Goal: Task Accomplishment & Management: Complete application form

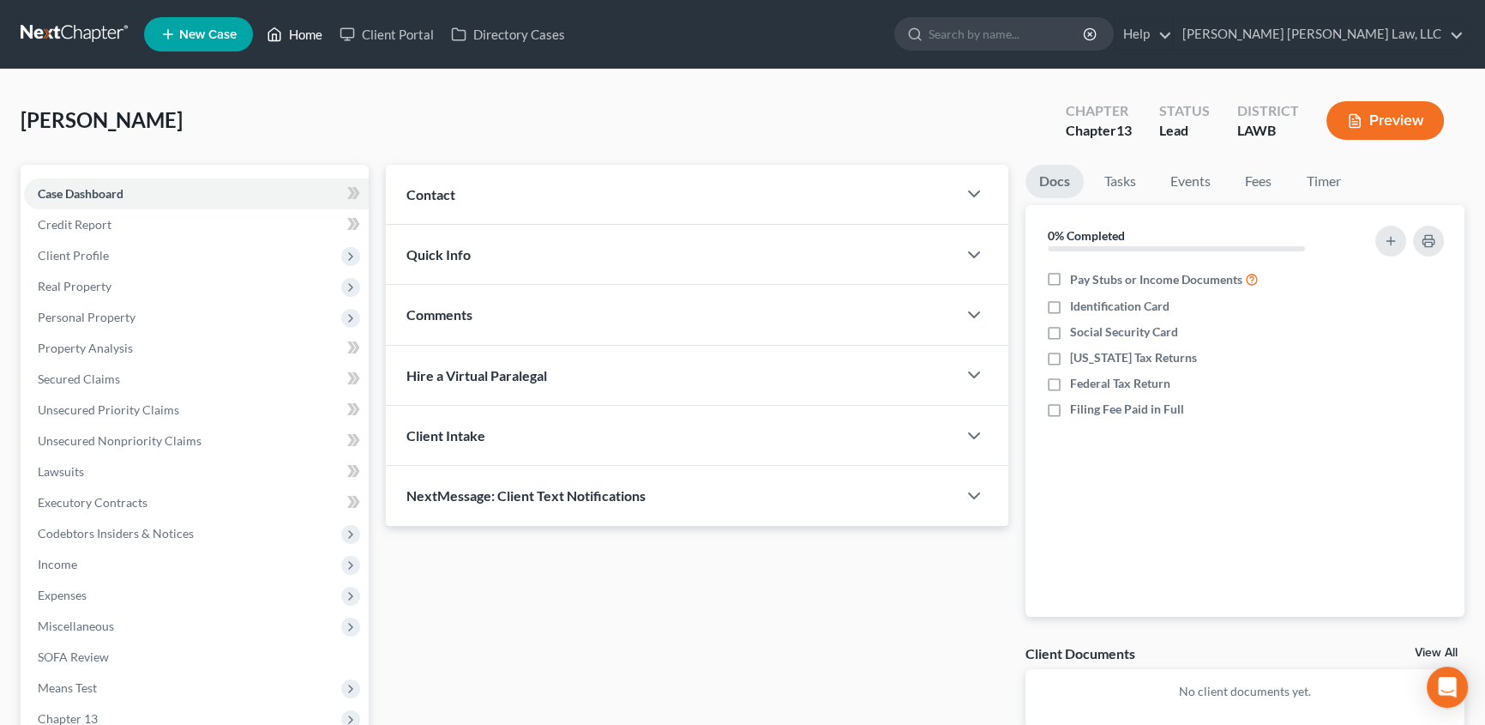
click at [298, 31] on link "Home" at bounding box center [294, 34] width 73 height 31
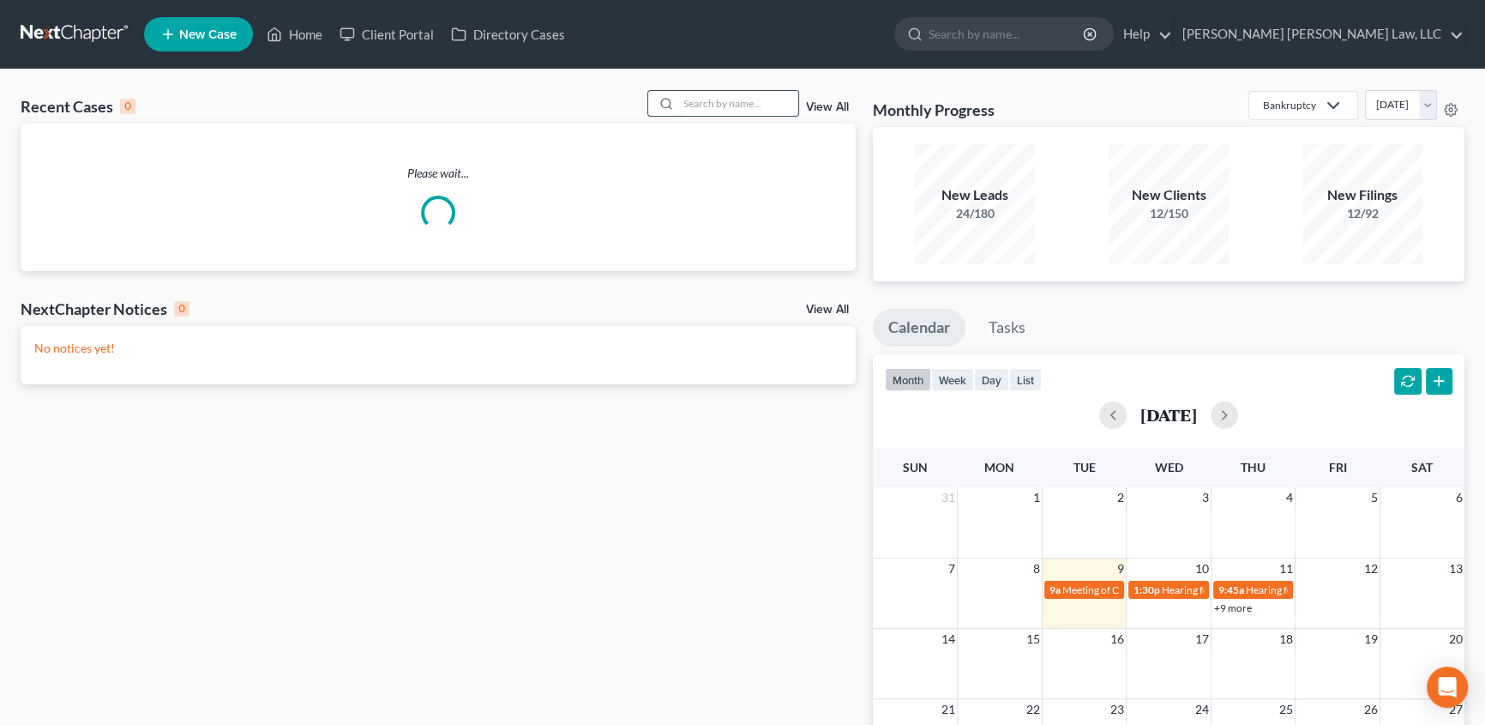
click at [708, 105] on input "search" at bounding box center [738, 103] width 120 height 25
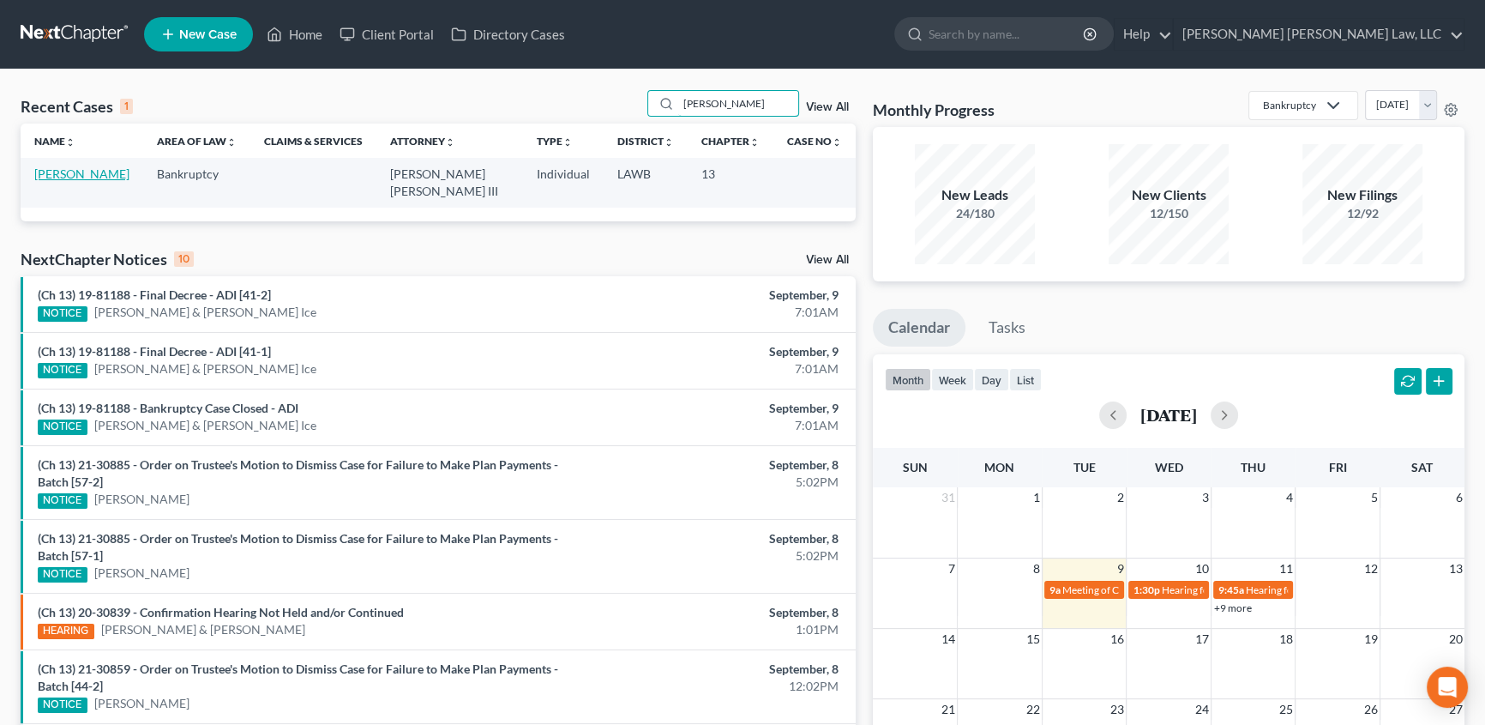
type input "[PERSON_NAME]"
click at [90, 171] on link "[PERSON_NAME]" at bounding box center [81, 173] width 95 height 15
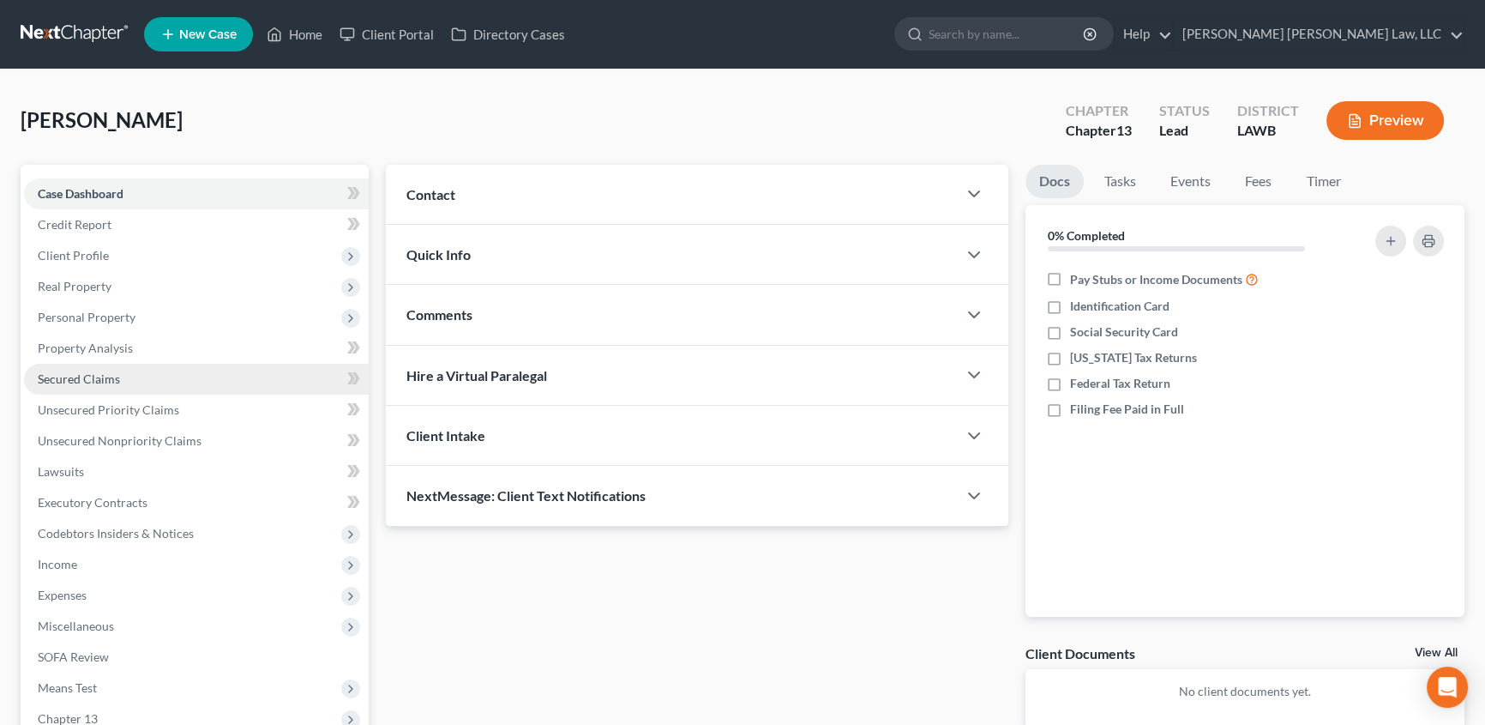
drag, startPoint x: 73, startPoint y: 372, endPoint x: 178, endPoint y: 373, distance: 105.5
click at [73, 373] on span "Secured Claims" at bounding box center [79, 378] width 82 height 15
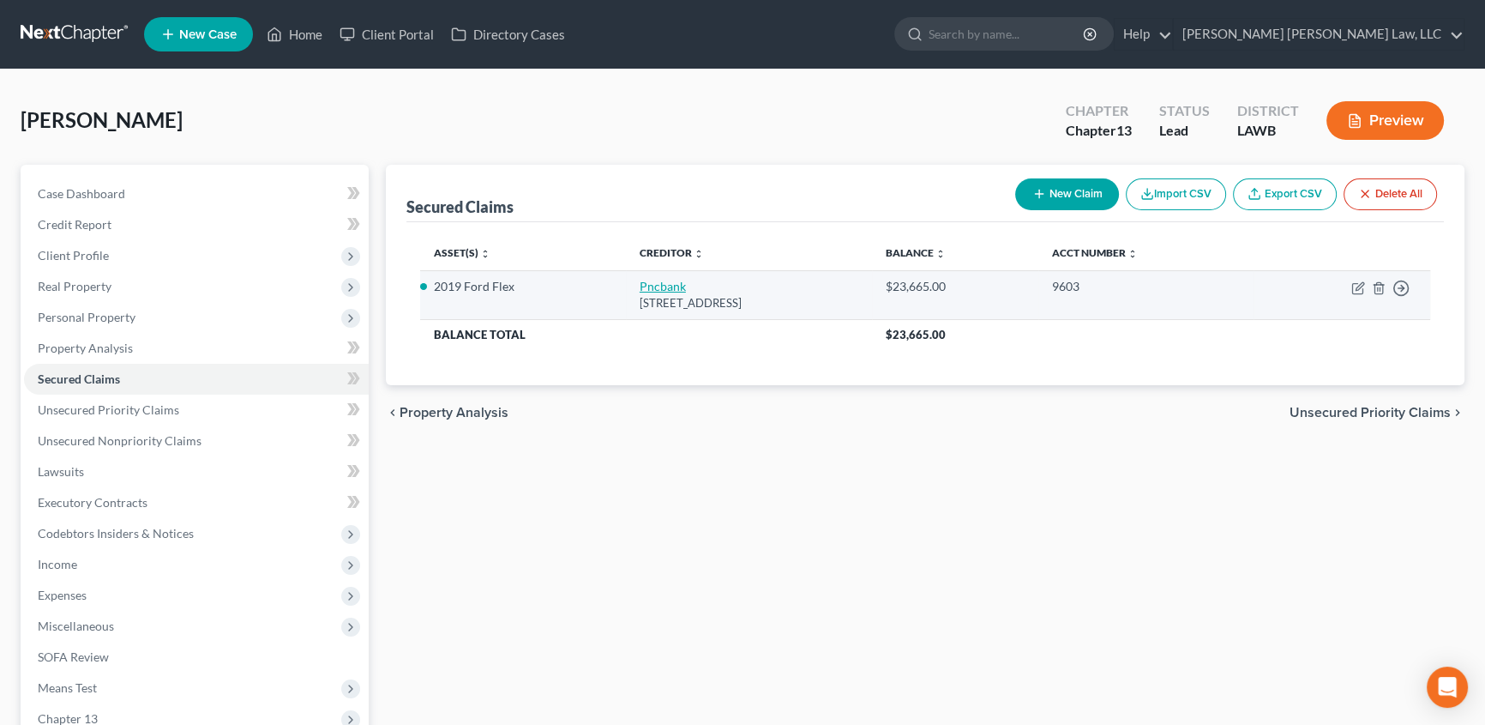
click at [640, 283] on link "Pncbank" at bounding box center [663, 286] width 46 height 15
select select "39"
select select "0"
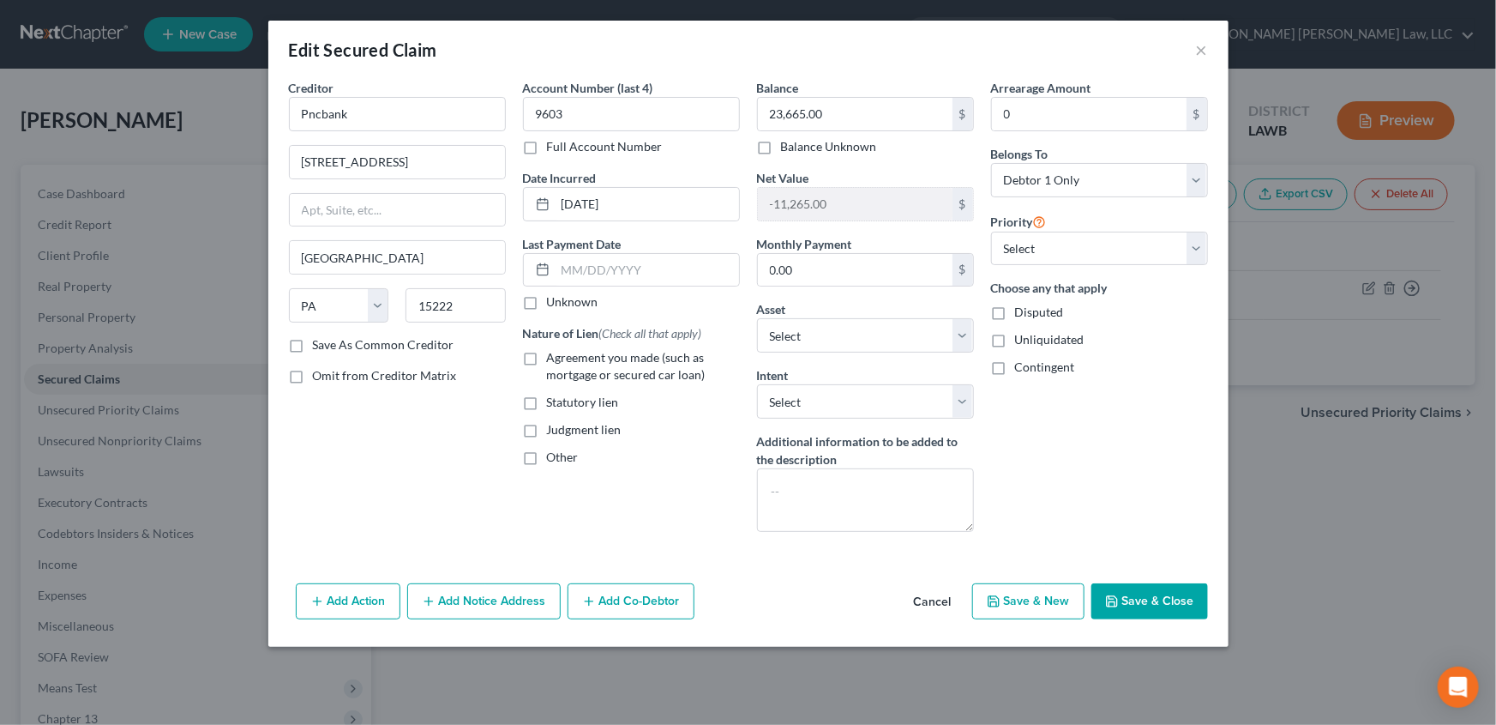
click at [1158, 608] on button "Save & Close" at bounding box center [1150, 601] width 117 height 36
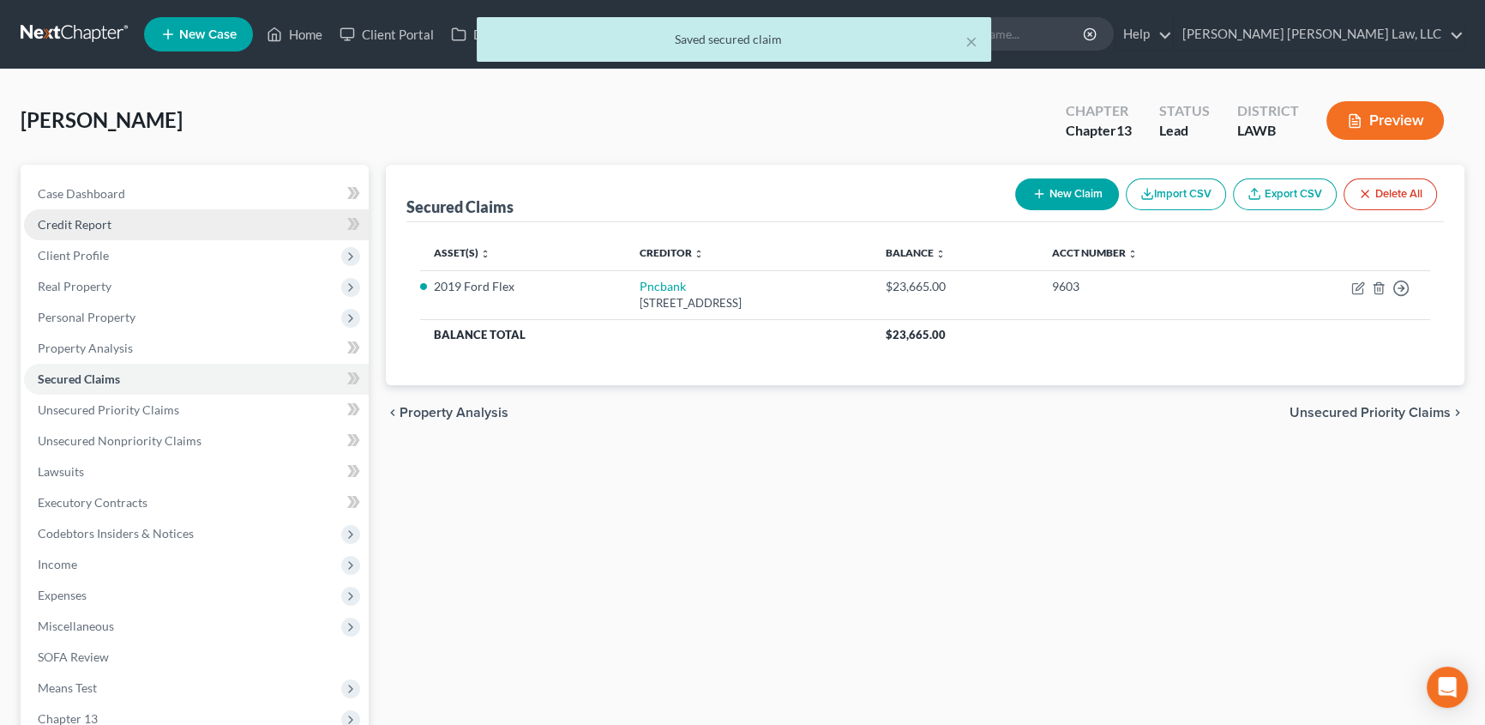
click at [86, 223] on span "Credit Report" at bounding box center [75, 224] width 74 height 15
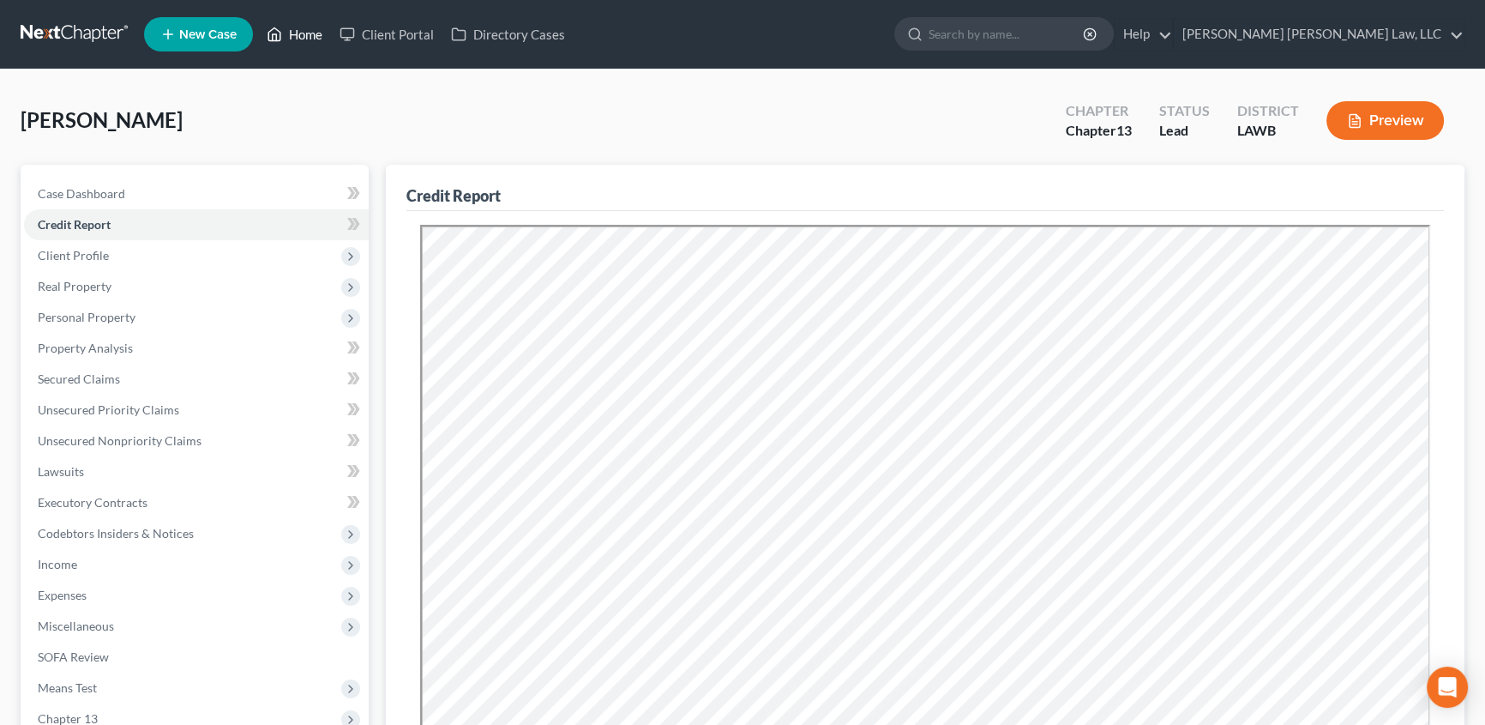
click at [310, 31] on link "Home" at bounding box center [294, 34] width 73 height 31
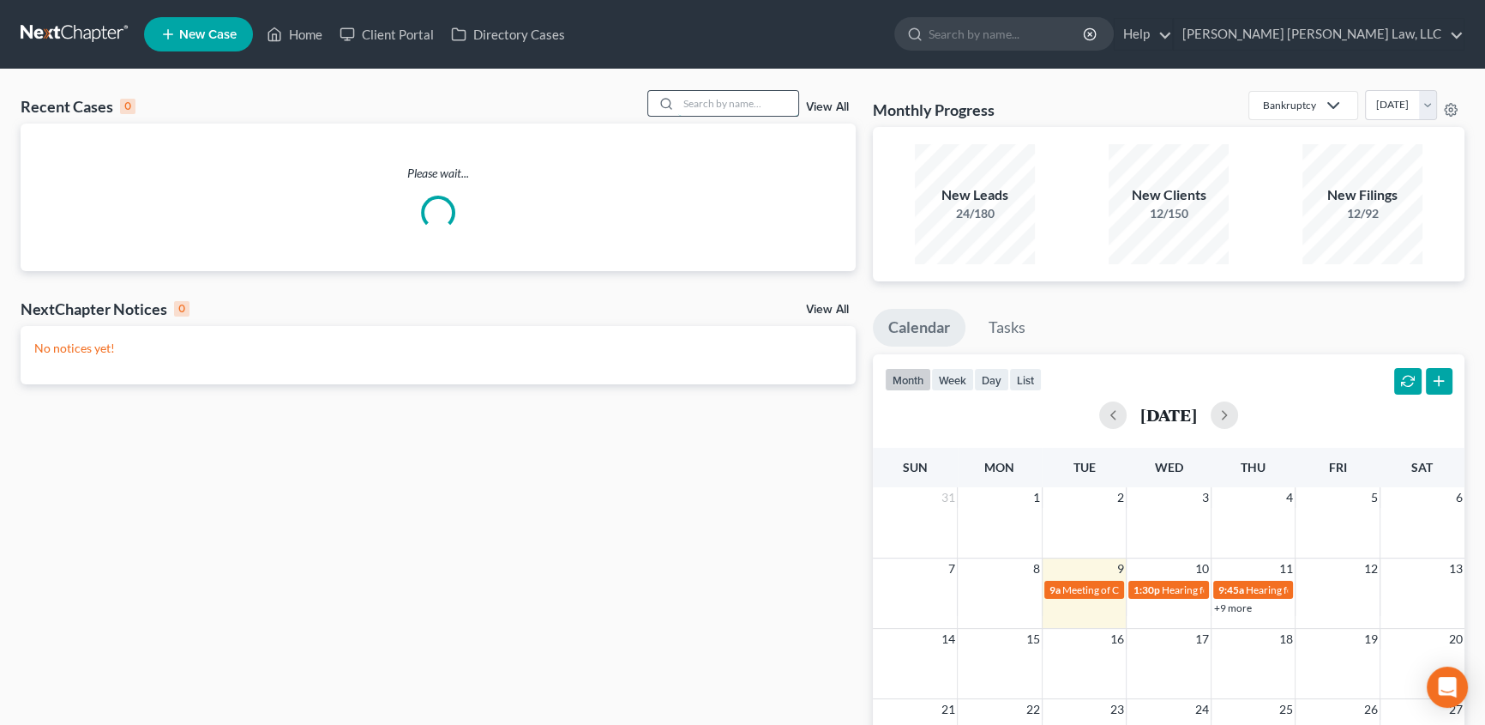
click at [731, 105] on input "search" at bounding box center [738, 103] width 120 height 25
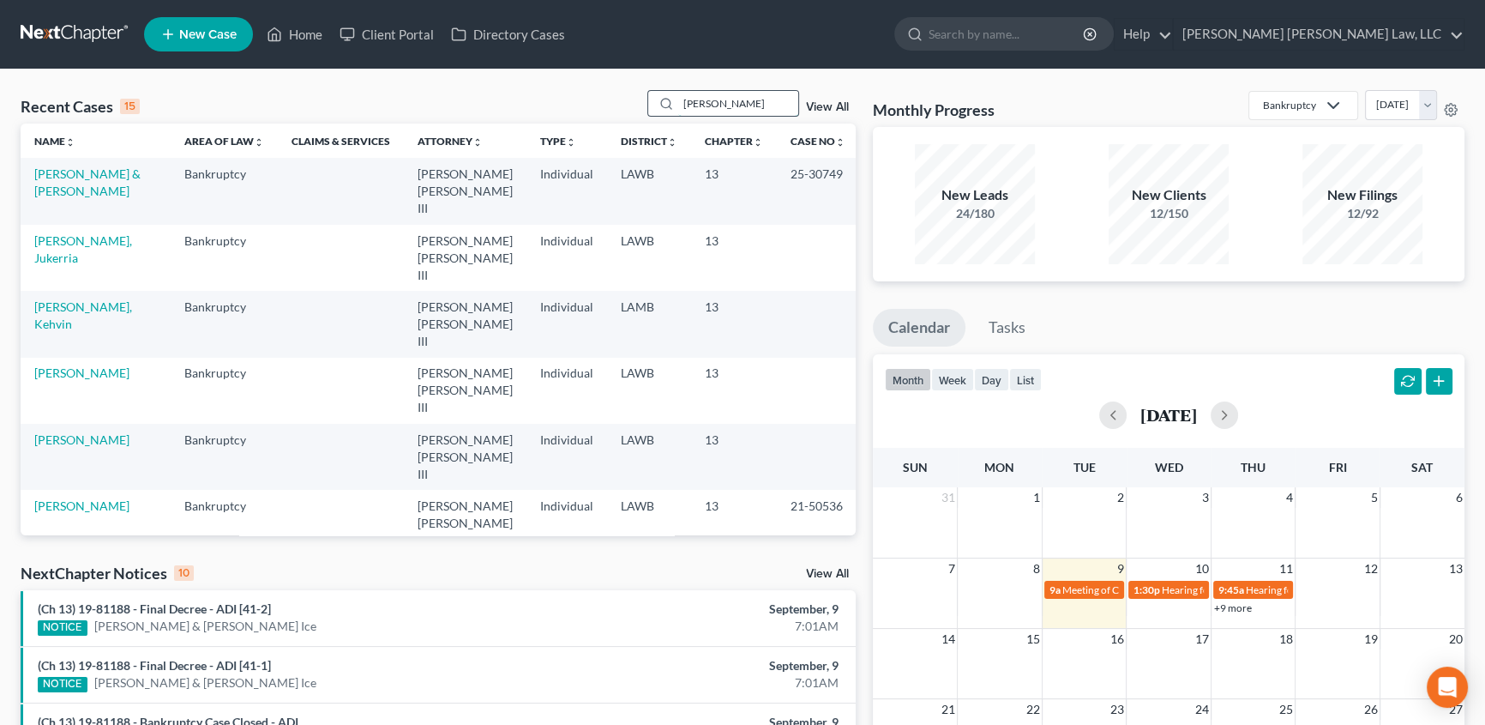
click at [737, 105] on input "[PERSON_NAME]" at bounding box center [738, 103] width 120 height 25
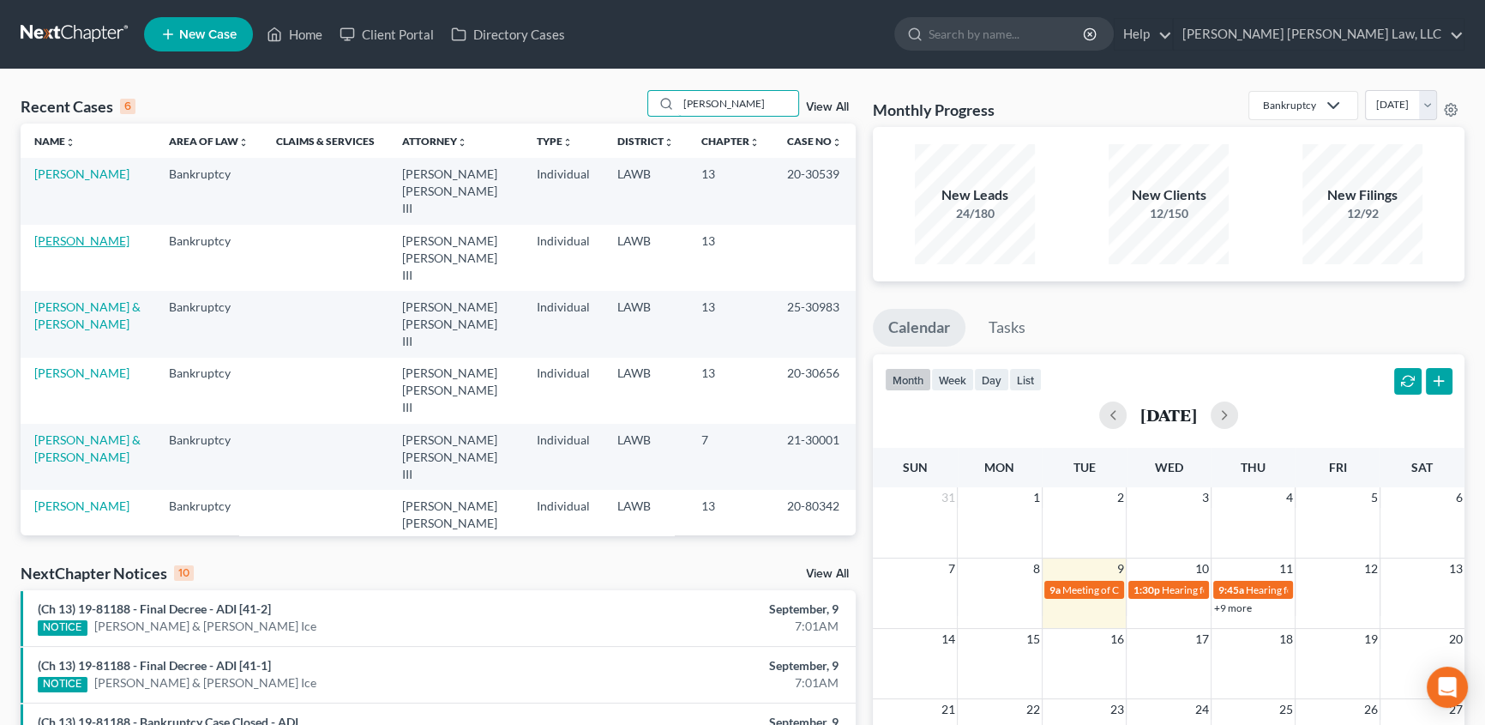
type input "[PERSON_NAME]"
click at [85, 233] on link "[PERSON_NAME]" at bounding box center [81, 240] width 95 height 15
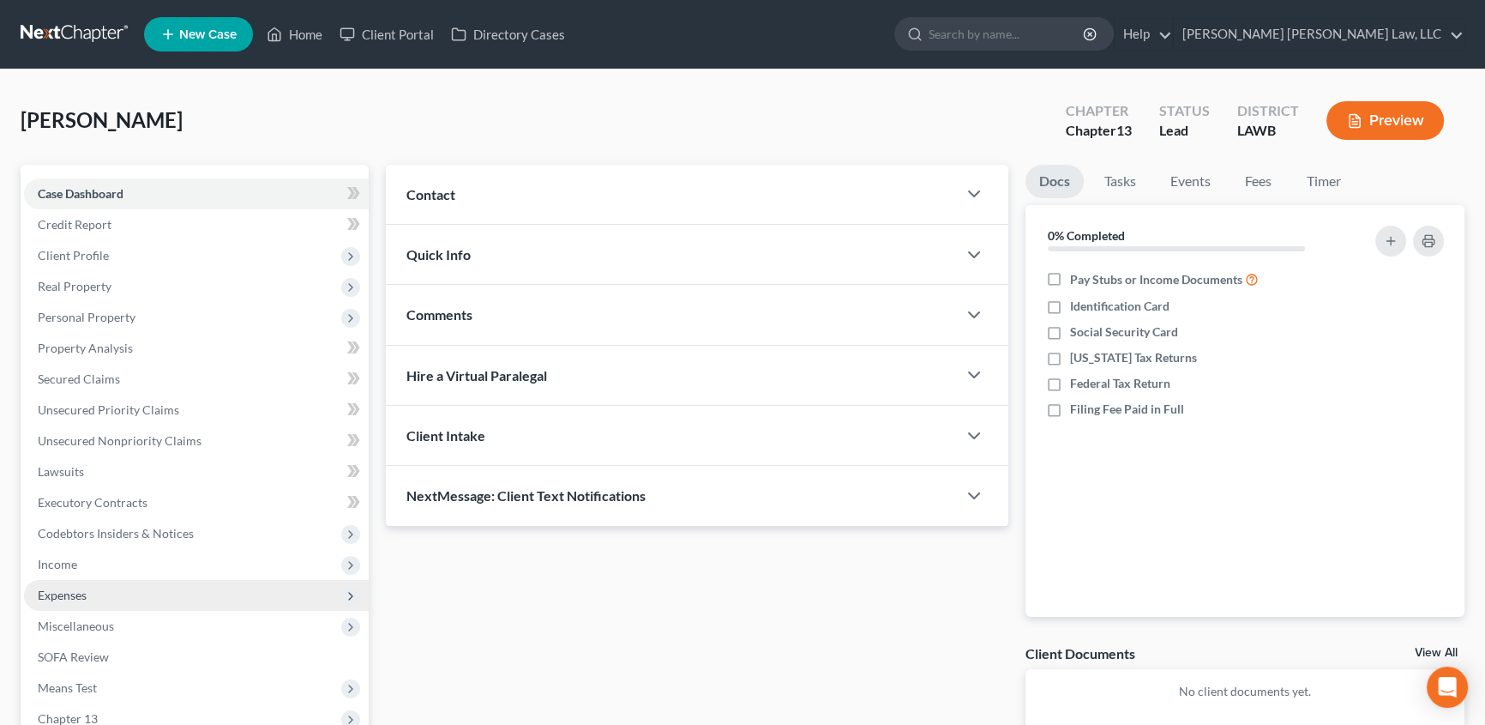
click at [57, 587] on span "Expenses" at bounding box center [62, 594] width 49 height 15
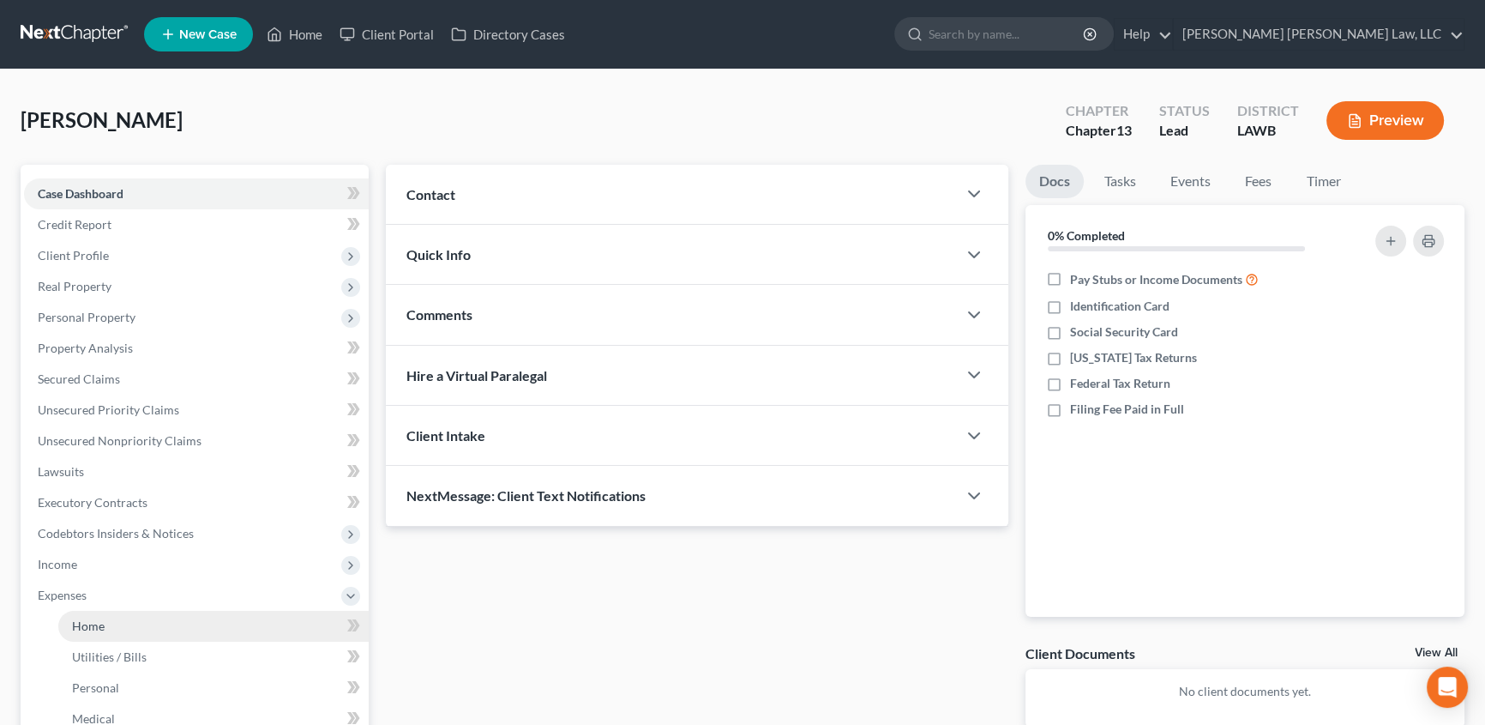
click at [81, 624] on span "Home" at bounding box center [88, 625] width 33 height 15
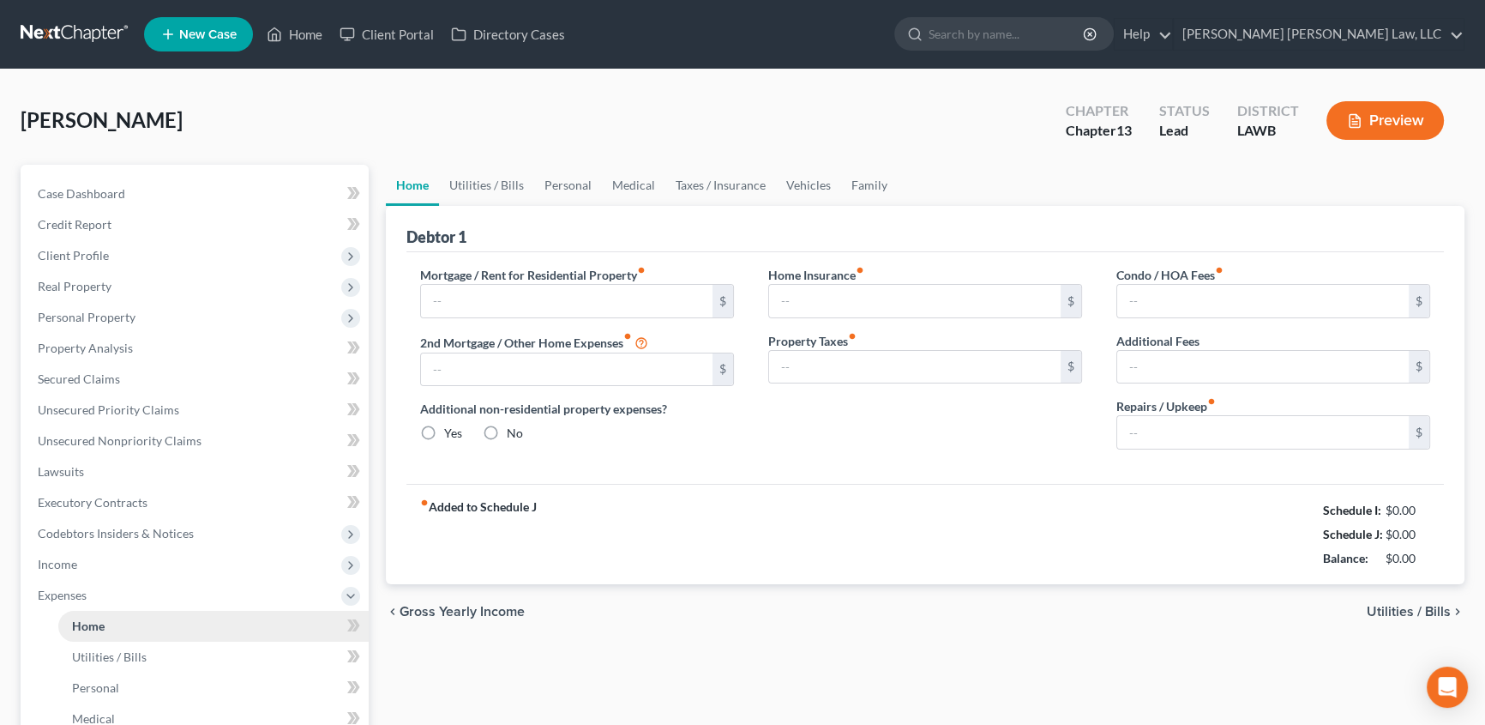
type input "1,750.00"
type input "0.00"
radio input "true"
type input "0.00"
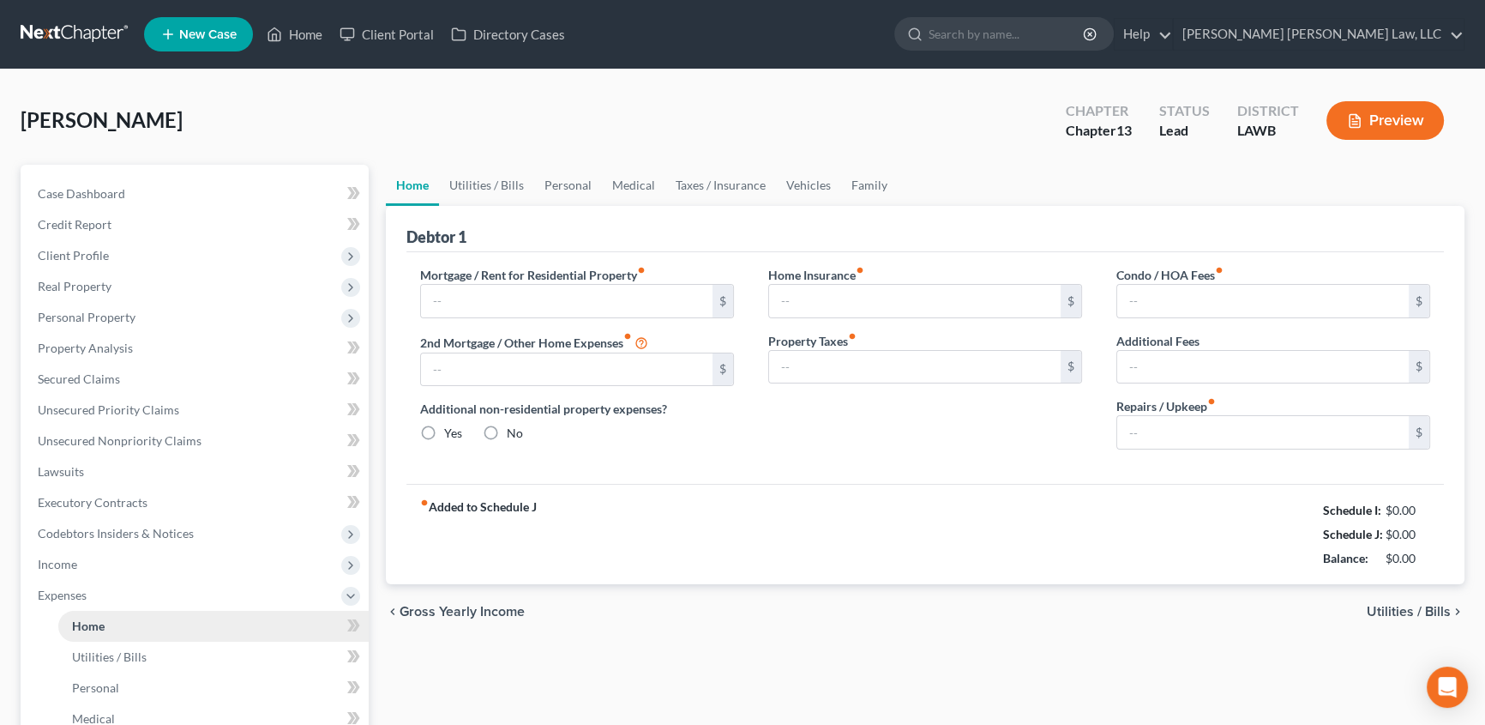
type input "0.00"
type input "80.00"
type input "0.00"
click at [466, 183] on link "Utilities / Bills" at bounding box center [486, 185] width 95 height 41
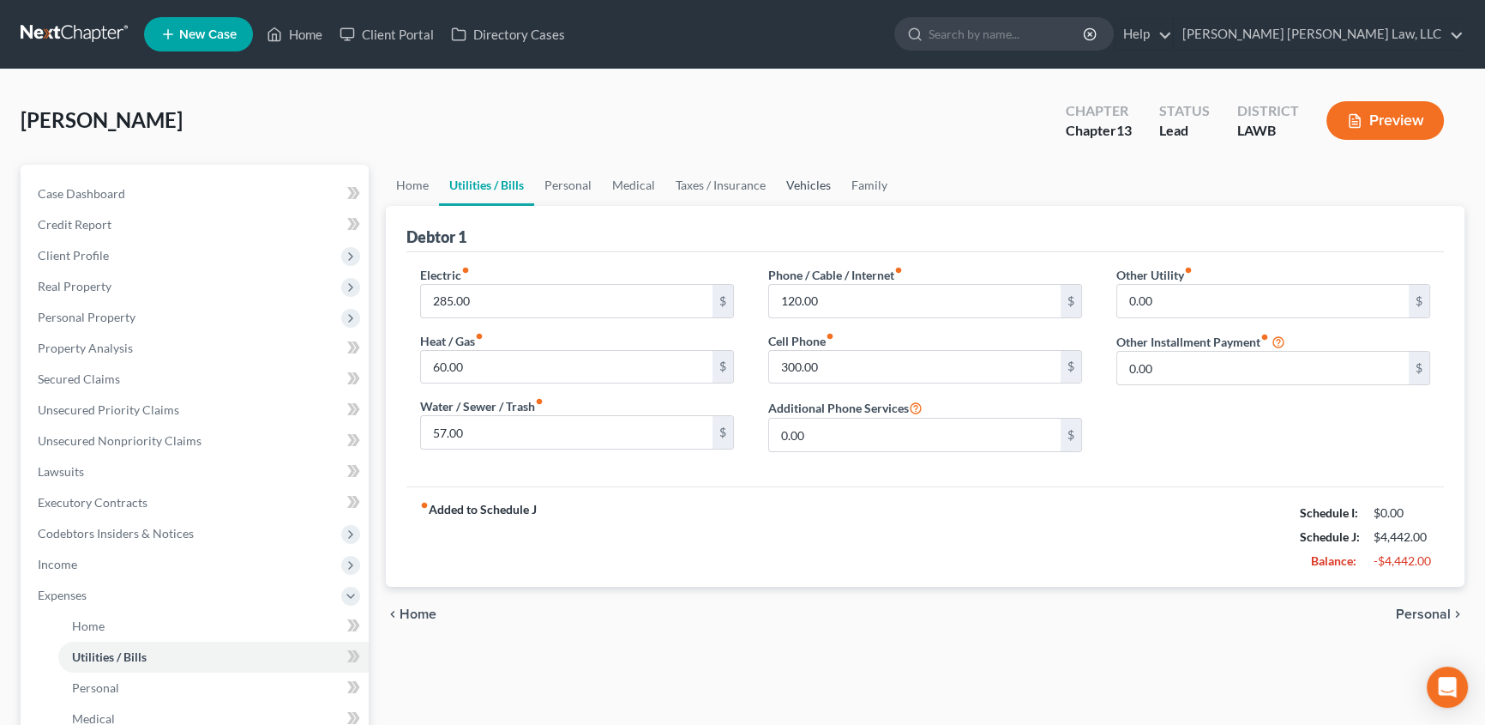
click at [791, 185] on link "Vehicles" at bounding box center [808, 185] width 65 height 41
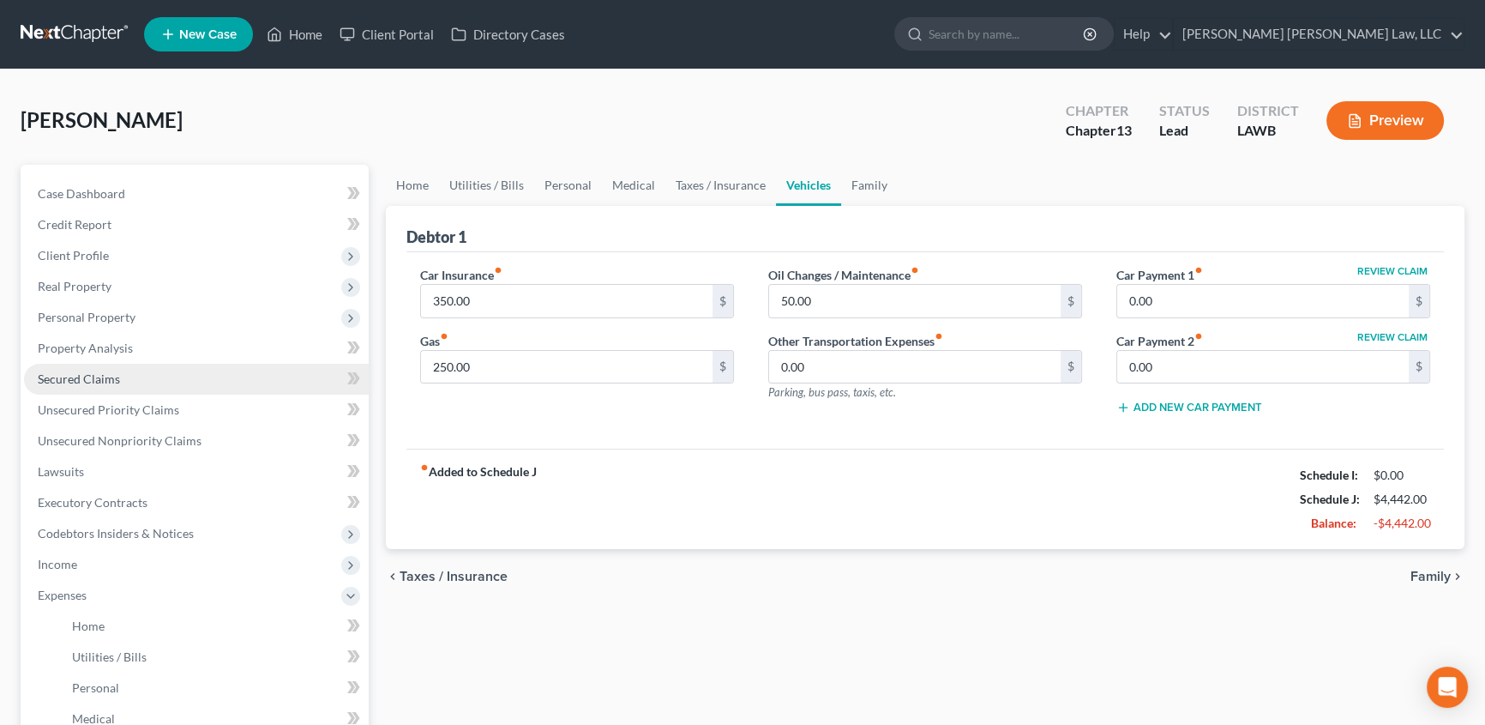
click at [111, 376] on span "Secured Claims" at bounding box center [79, 378] width 82 height 15
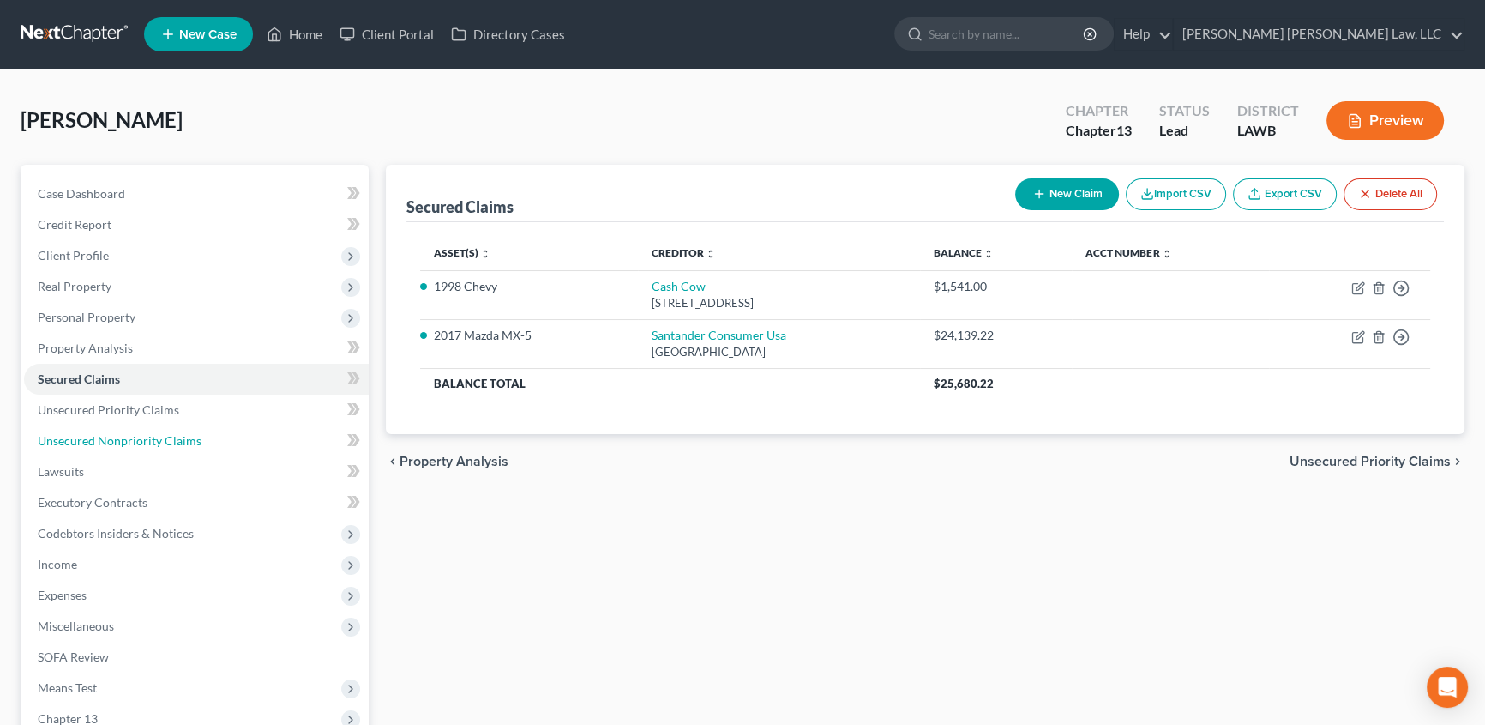
drag, startPoint x: 61, startPoint y: 436, endPoint x: 0, endPoint y: 448, distance: 62.1
click at [61, 436] on span "Unsecured Nonpriority Claims" at bounding box center [120, 440] width 164 height 15
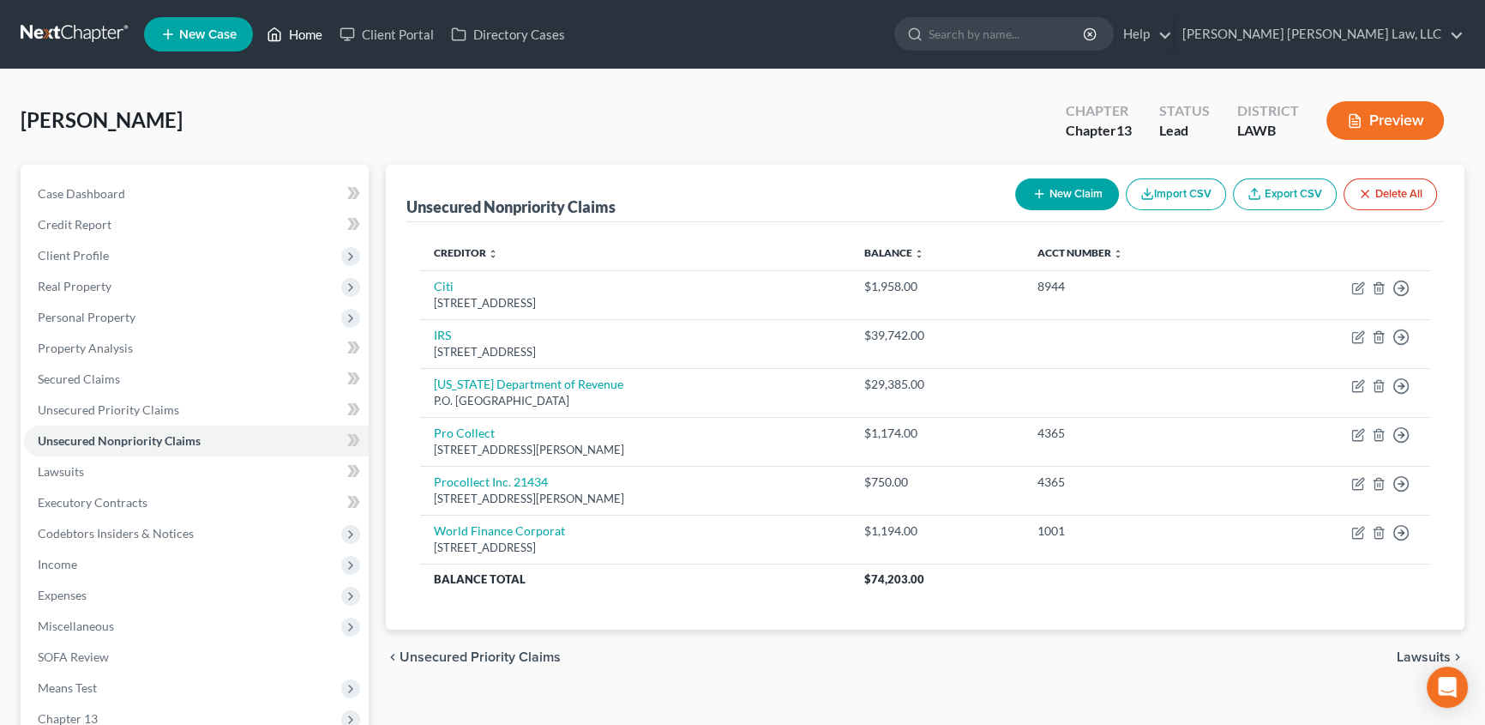
click at [316, 43] on link "Home" at bounding box center [294, 34] width 73 height 31
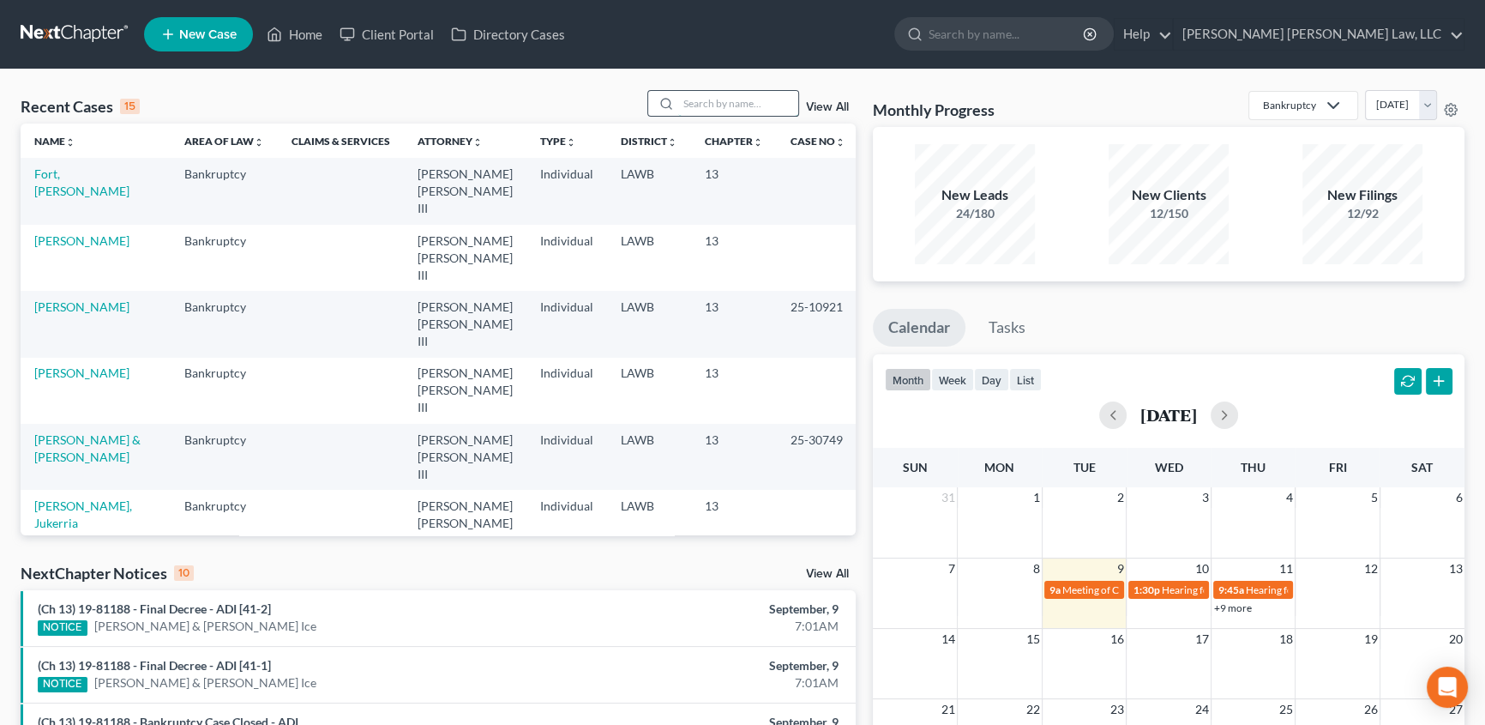
click at [720, 109] on input "search" at bounding box center [738, 103] width 120 height 25
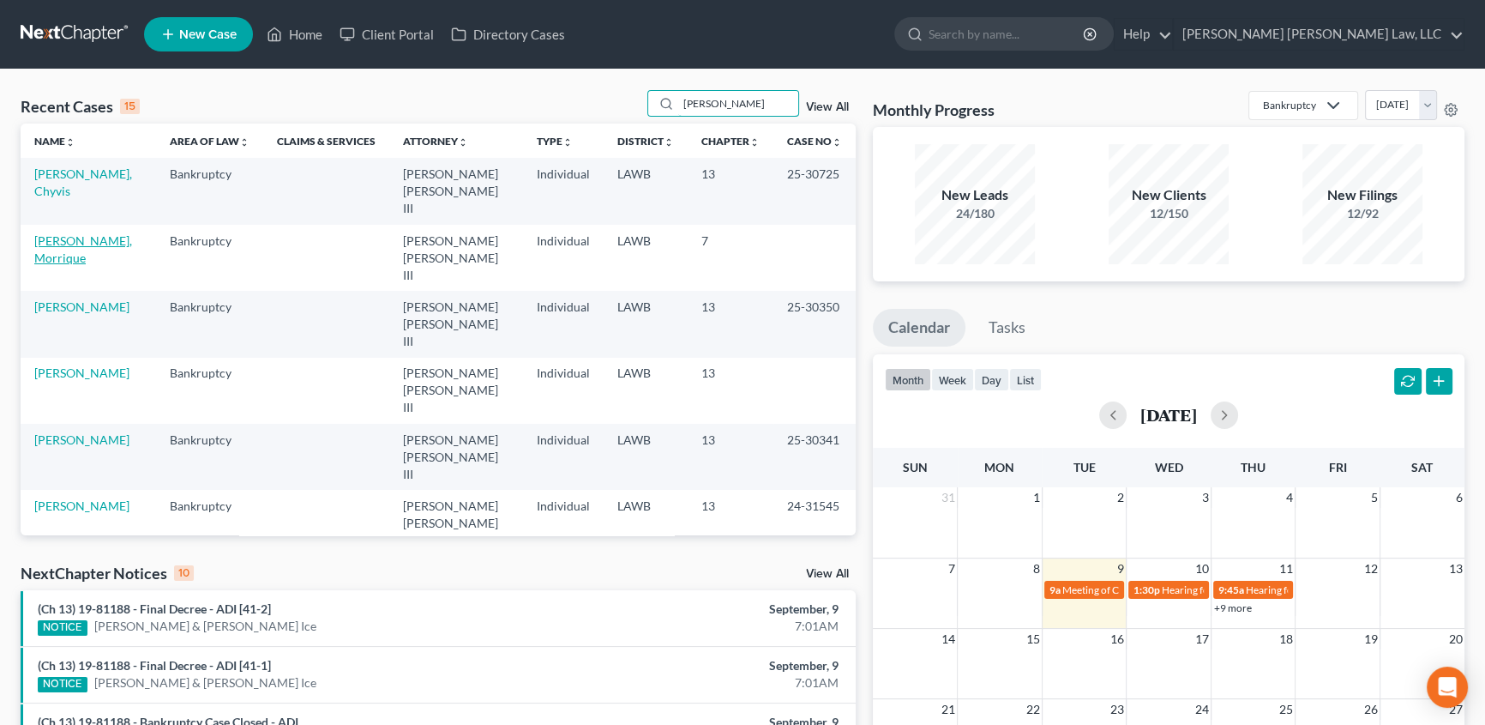
type input "[PERSON_NAME]"
click at [79, 233] on link "[PERSON_NAME], Morrique" at bounding box center [83, 249] width 98 height 32
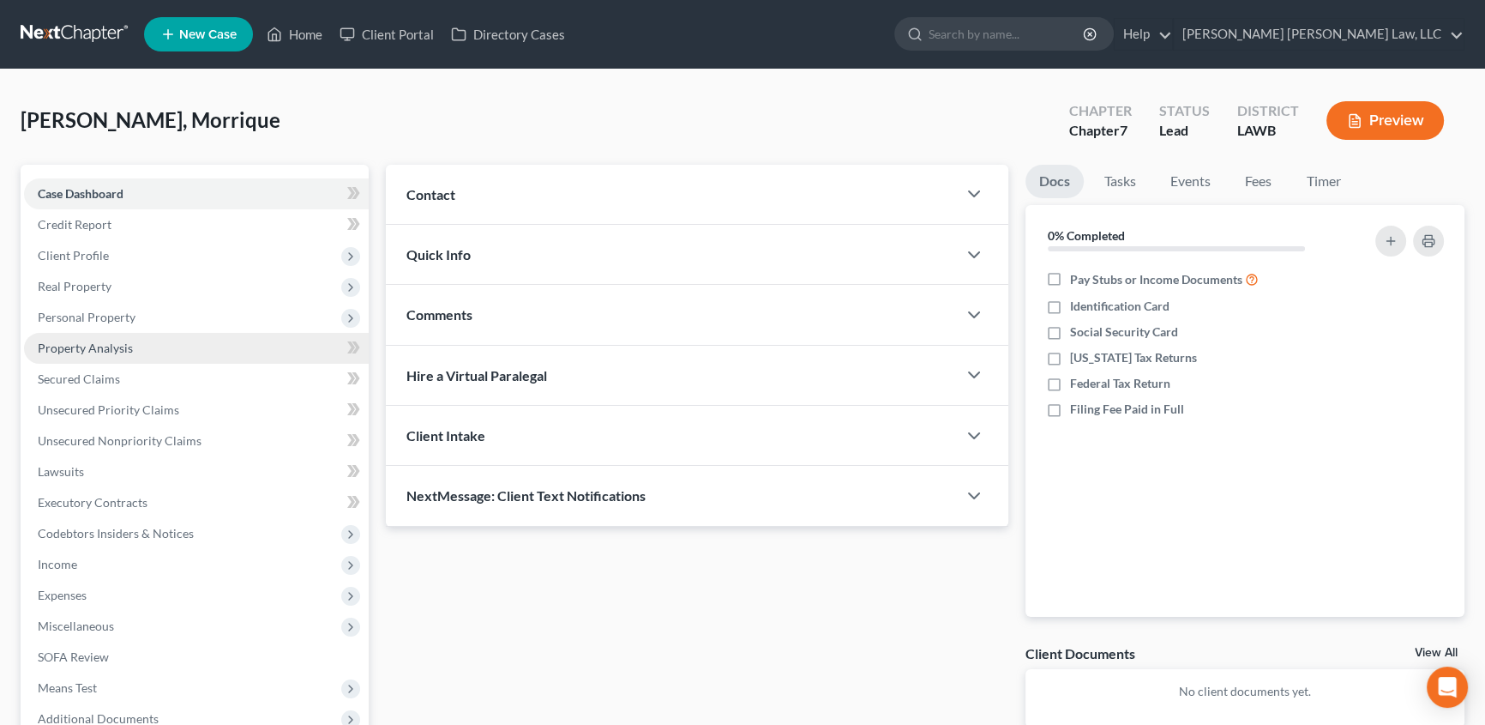
drag, startPoint x: 103, startPoint y: 318, endPoint x: 264, endPoint y: 341, distance: 162.9
click at [103, 318] on span "Personal Property" at bounding box center [87, 317] width 98 height 15
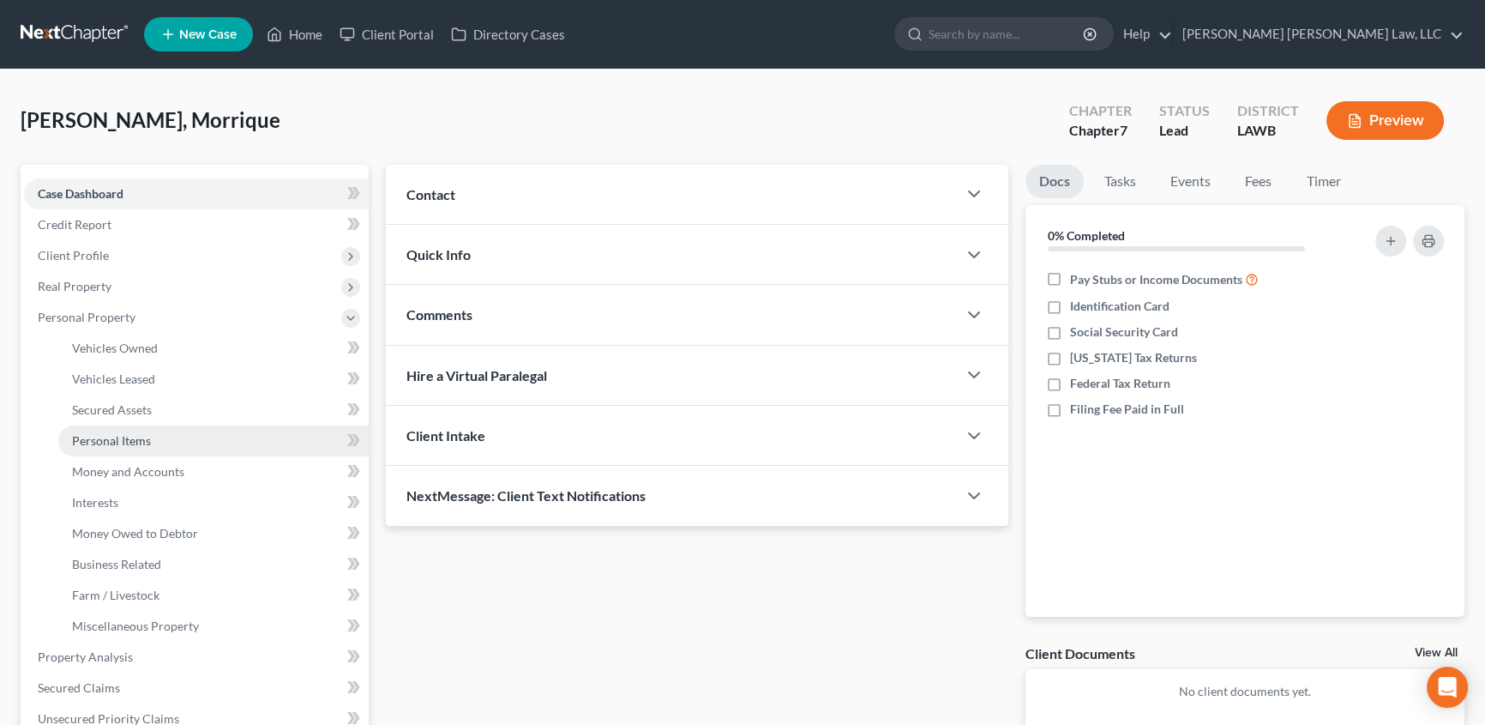
click at [128, 436] on span "Personal Items" at bounding box center [111, 440] width 79 height 15
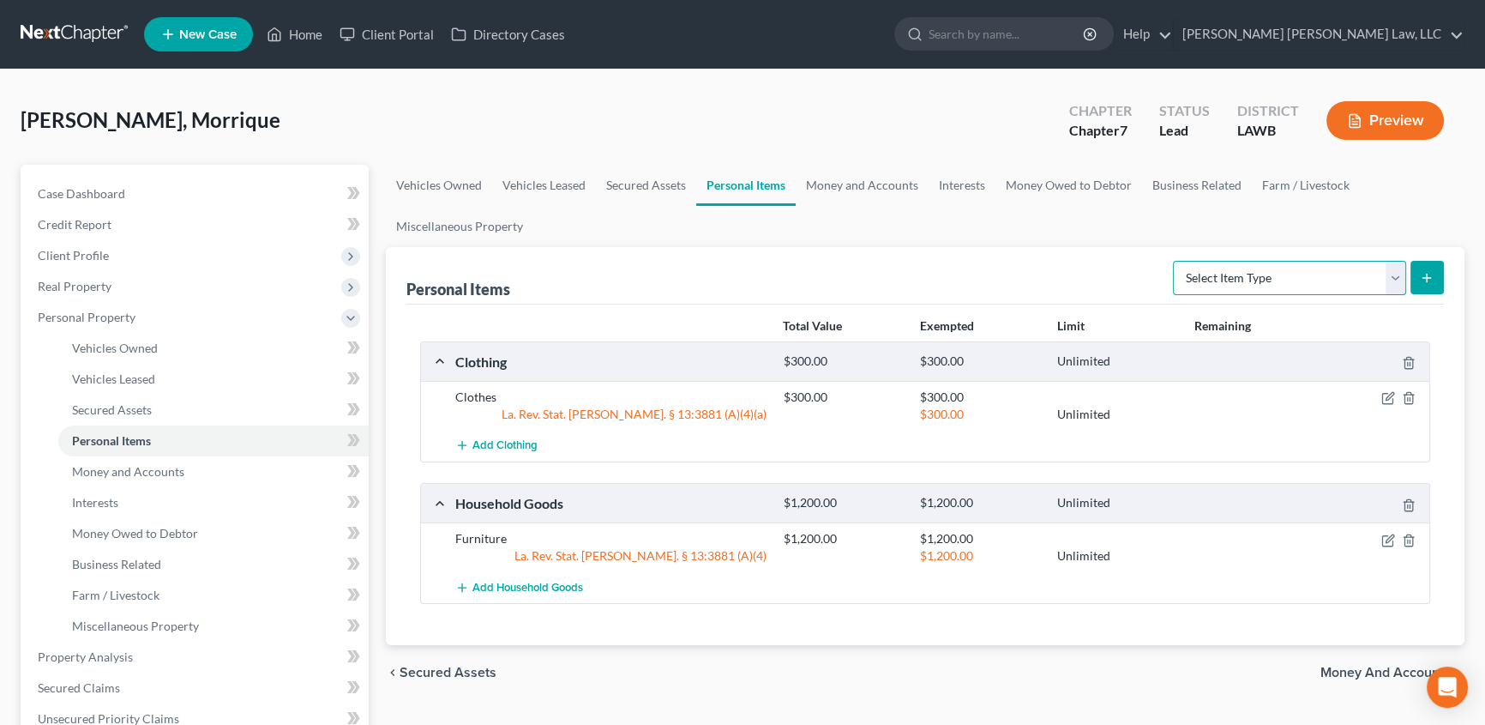
click at [1391, 274] on select "Select Item Type Clothing (A/B: 11) Collectibles Of Value (A/B: 8) Electronics …" at bounding box center [1289, 278] width 233 height 34
select select "electronics"
click at [1176, 261] on select "Select Item Type Clothing (A/B: 11) Collectibles Of Value (A/B: 8) Electronics …" at bounding box center [1289, 278] width 233 height 34
click at [1425, 271] on icon "submit" at bounding box center [1427, 278] width 14 height 14
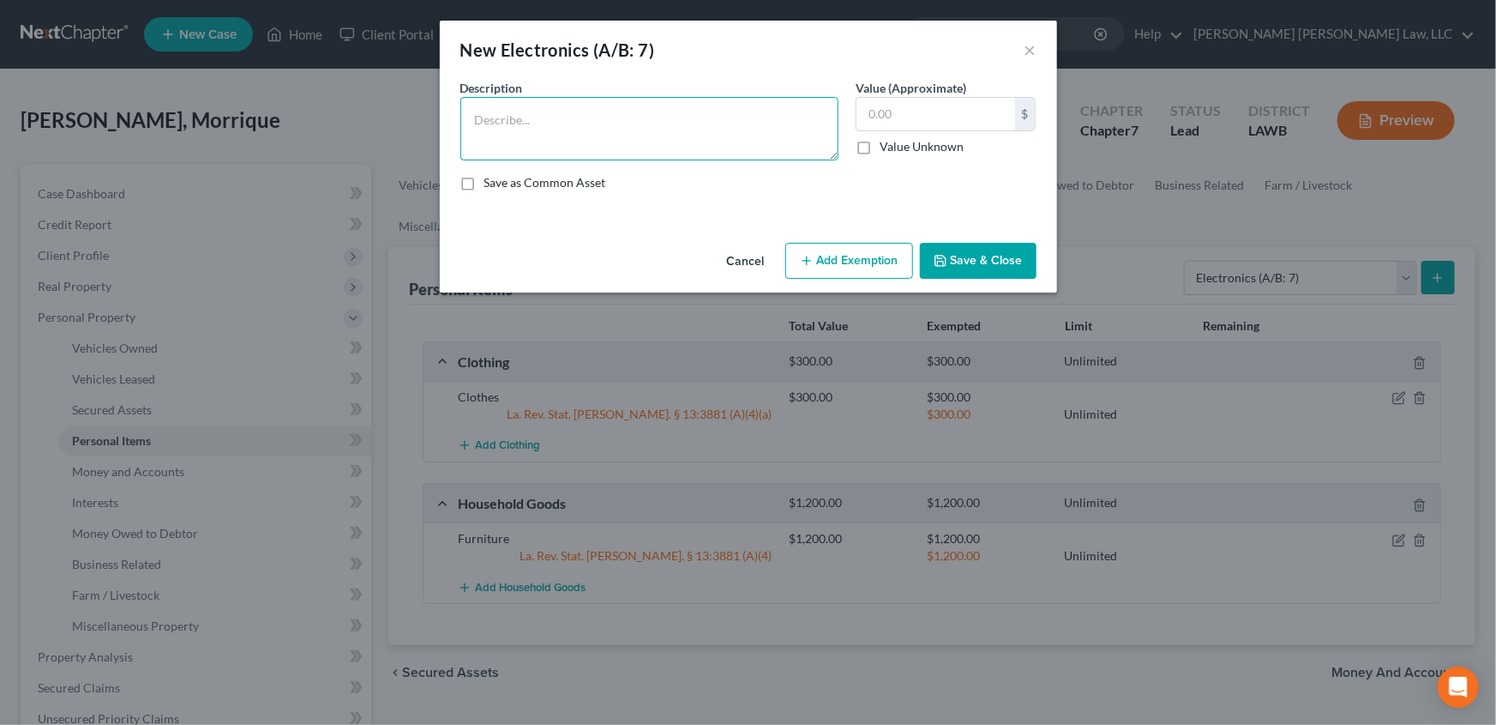
click at [549, 133] on textarea at bounding box center [649, 128] width 378 height 63
type textarea "TV and Playstation"
click at [924, 122] on input "text" at bounding box center [936, 114] width 159 height 33
type input "450.00"
click at [972, 255] on button "Save & Close" at bounding box center [978, 261] width 117 height 36
